Goal: Task Accomplishment & Management: Complete application form

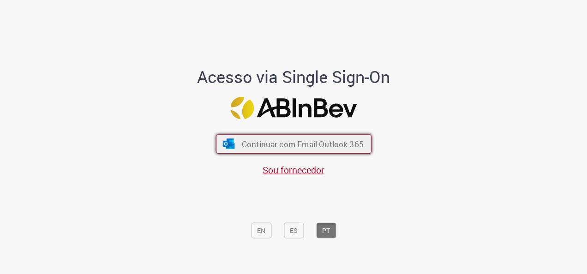
click at [295, 143] on span "Continuar com Email Outlook 365" at bounding box center [302, 144] width 122 height 11
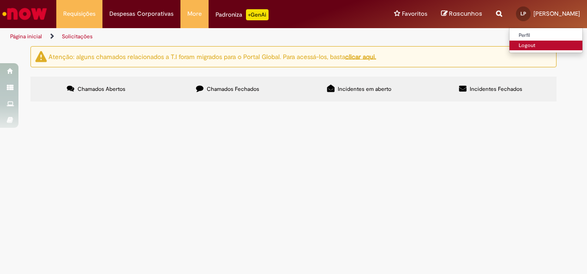
click at [535, 45] on link "Logout" at bounding box center [545, 46] width 73 height 10
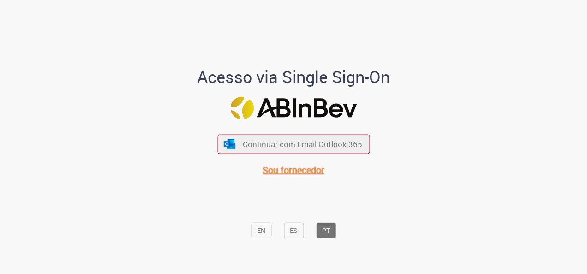
click at [298, 173] on span "Sou fornecedor" at bounding box center [294, 169] width 62 height 12
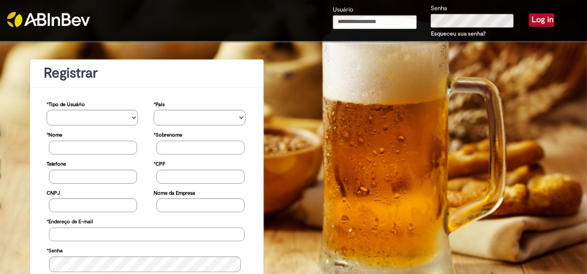
click at [340, 20] on input "Usuário" at bounding box center [375, 22] width 84 height 14
type input "**********"
click at [529, 13] on button "Log in" at bounding box center [541, 19] width 25 height 13
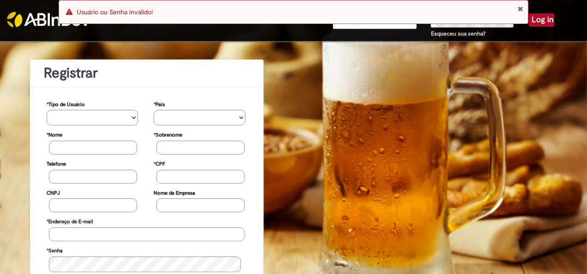
click at [520, 8] on button "Close Notification" at bounding box center [520, 8] width 6 height 7
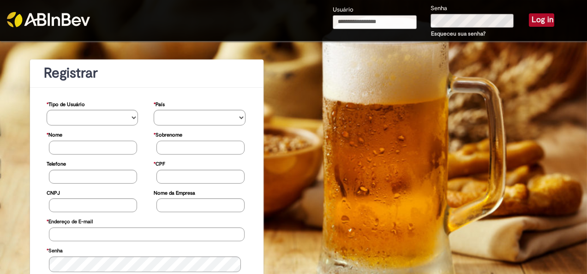
click at [359, 22] on input "Usuário" at bounding box center [375, 22] width 84 height 14
type input "**********"
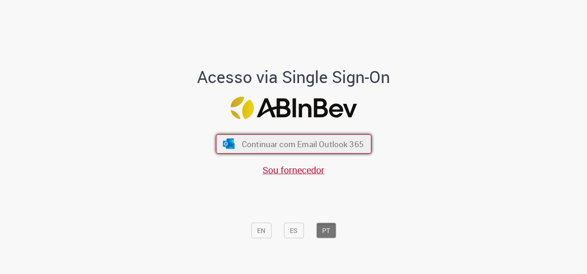
click at [308, 144] on span "Continuar com Email Outlook 365" at bounding box center [302, 144] width 122 height 11
click at [328, 148] on span "Continuar com Email Outlook 365" at bounding box center [302, 144] width 122 height 11
